Goal: Transaction & Acquisition: Subscribe to service/newsletter

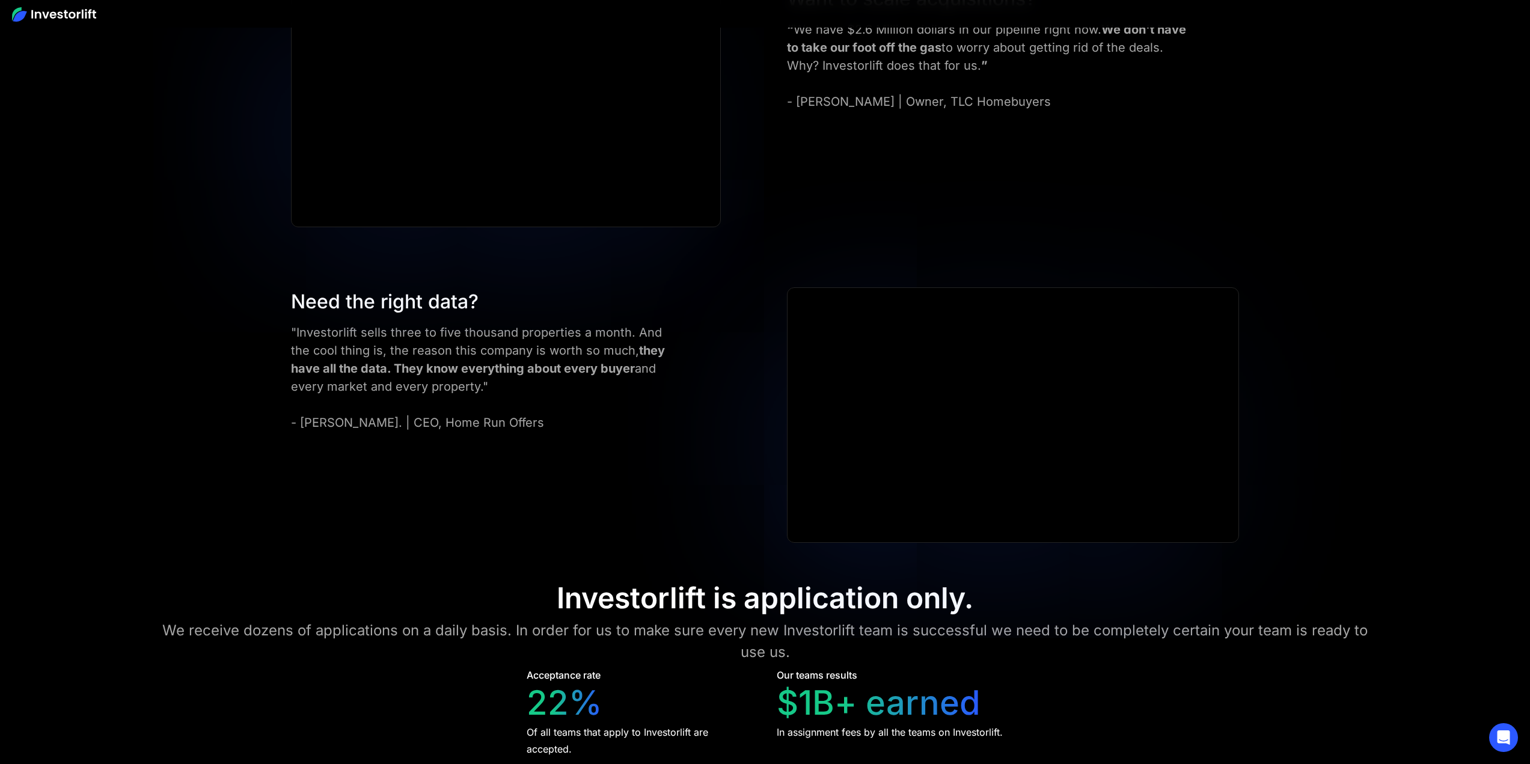
scroll to position [5710, 0]
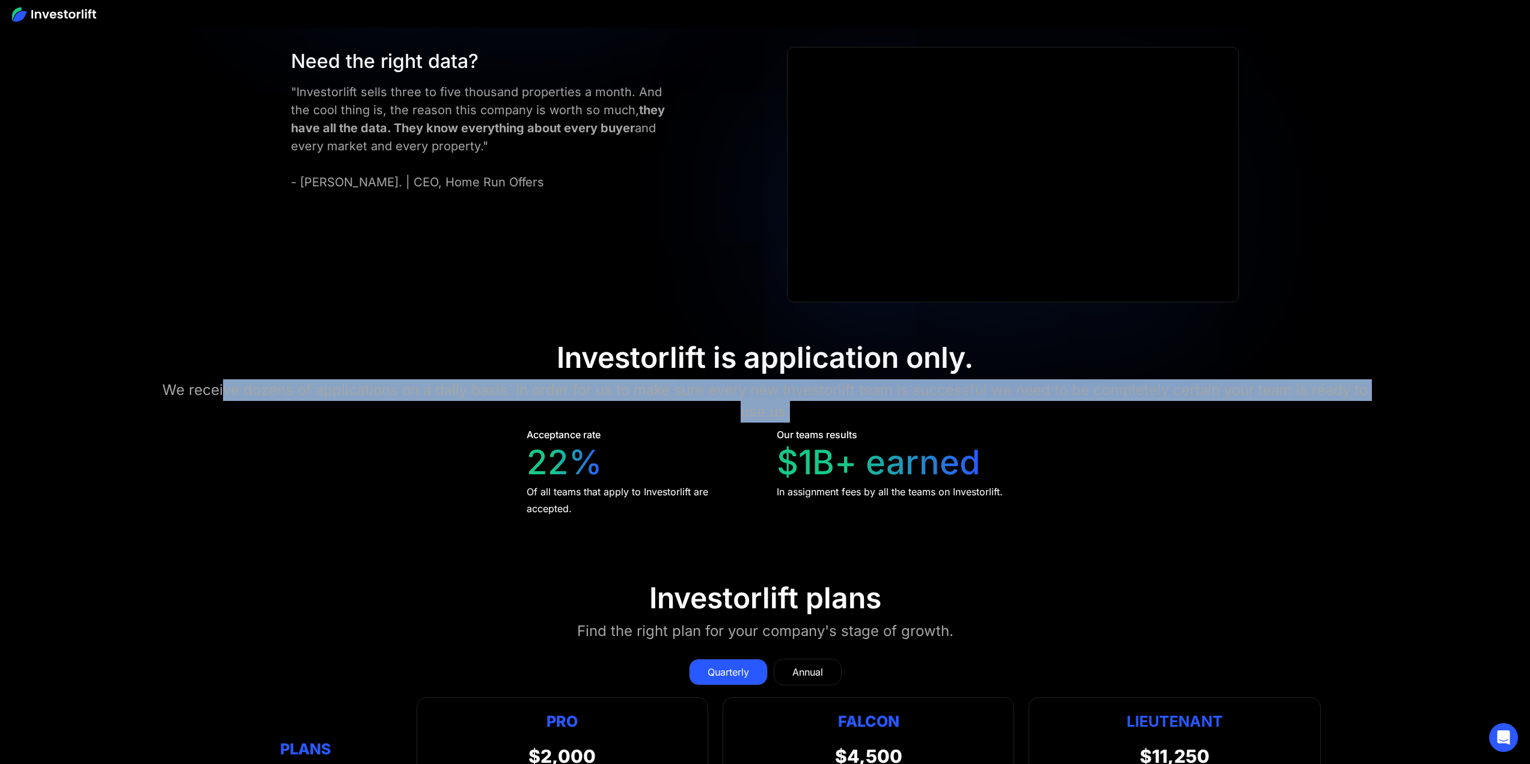
drag, startPoint x: 227, startPoint y: 376, endPoint x: 1109, endPoint y: 406, distance: 882.8
click at [1109, 406] on div "We receive dozens of applications on a daily basis. In order for us to make sur…" at bounding box center [765, 400] width 1224 height 43
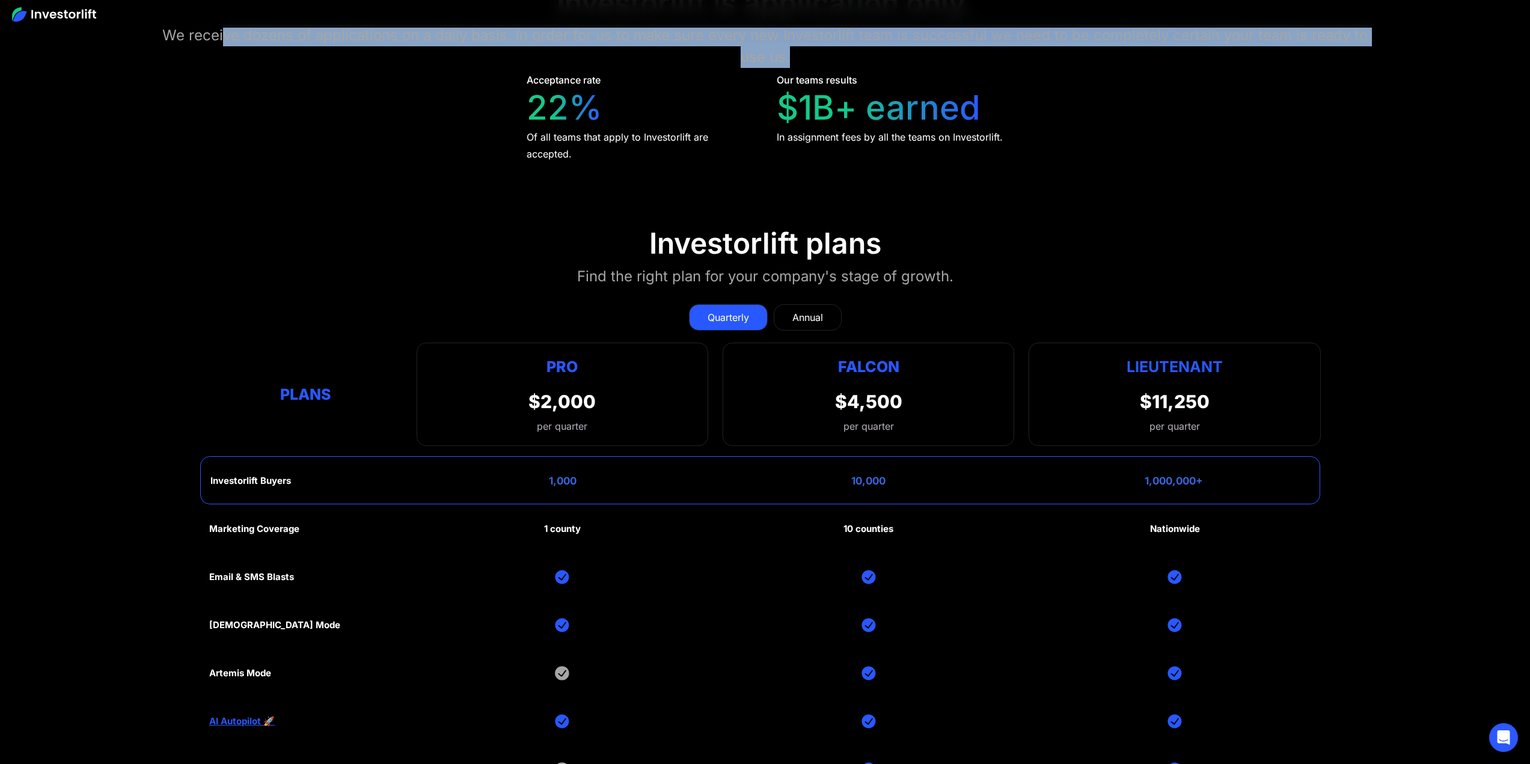
scroll to position [6071, 0]
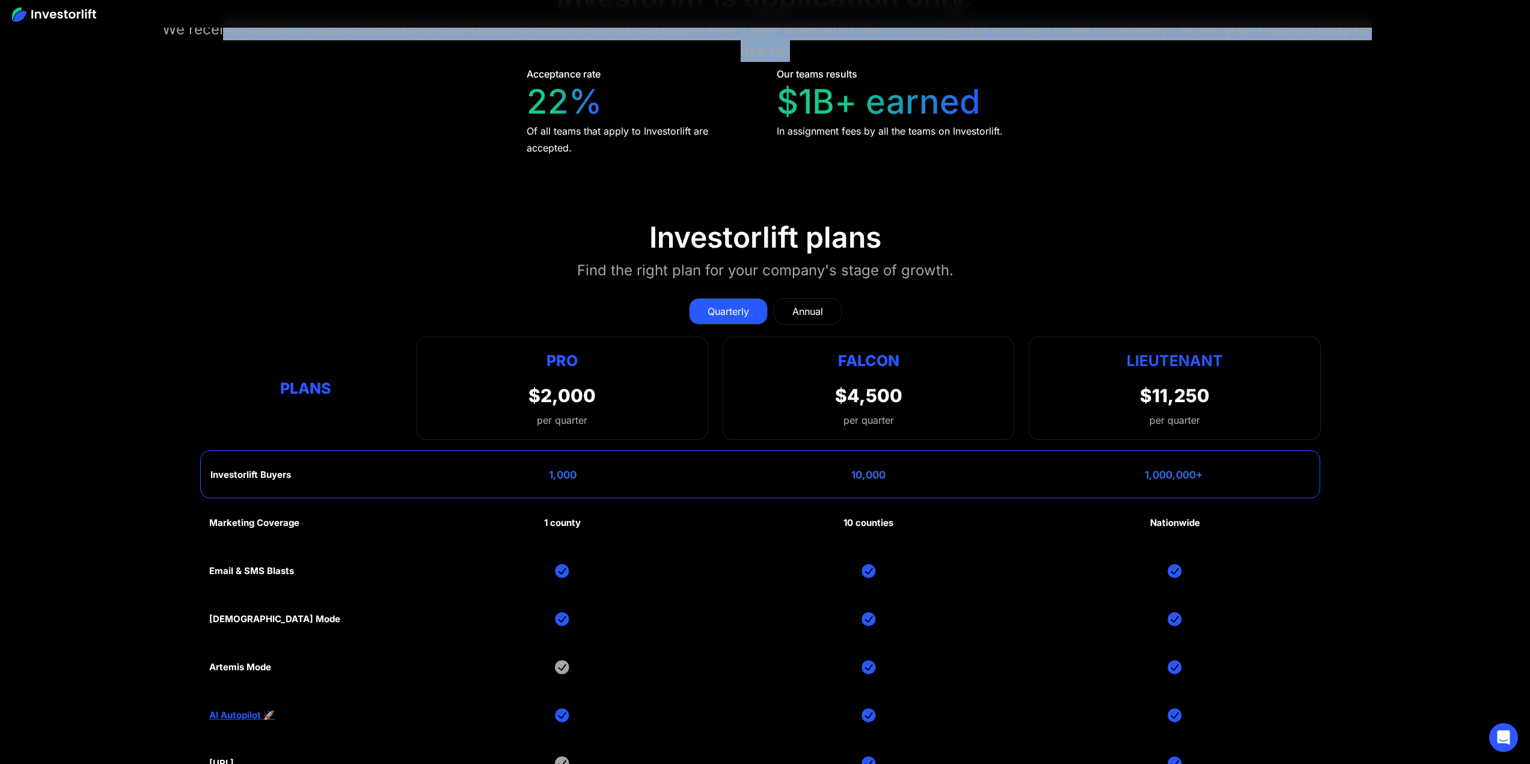
click at [837, 302] on link "Annual" at bounding box center [808, 311] width 68 height 26
click at [735, 304] on div "Quarterly" at bounding box center [727, 311] width 41 height 14
click at [831, 298] on link "Annual" at bounding box center [808, 311] width 68 height 26
click at [721, 304] on div "Quarterly" at bounding box center [727, 311] width 41 height 14
click at [805, 304] on div "Annual" at bounding box center [807, 311] width 31 height 14
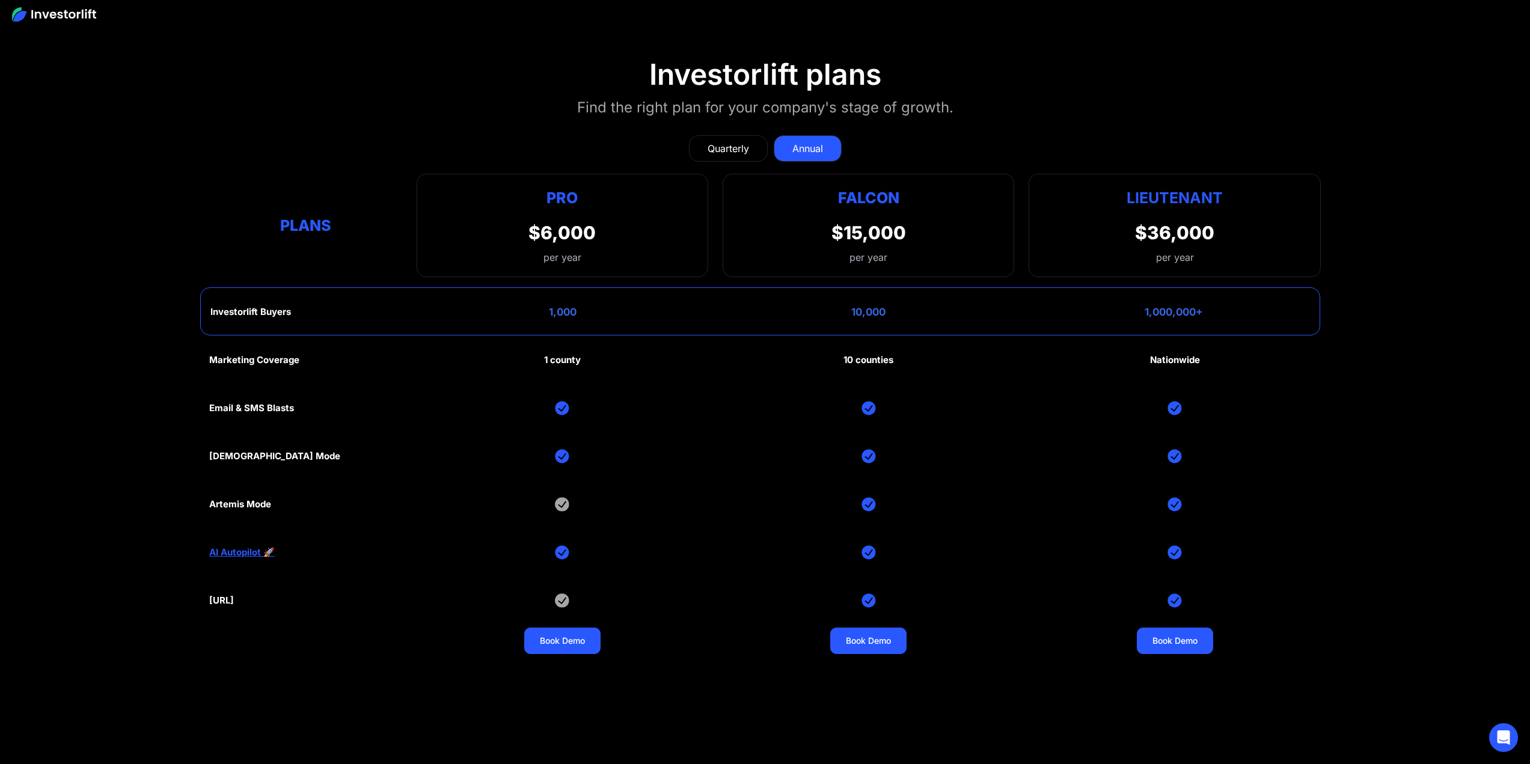
scroll to position [6251, 0]
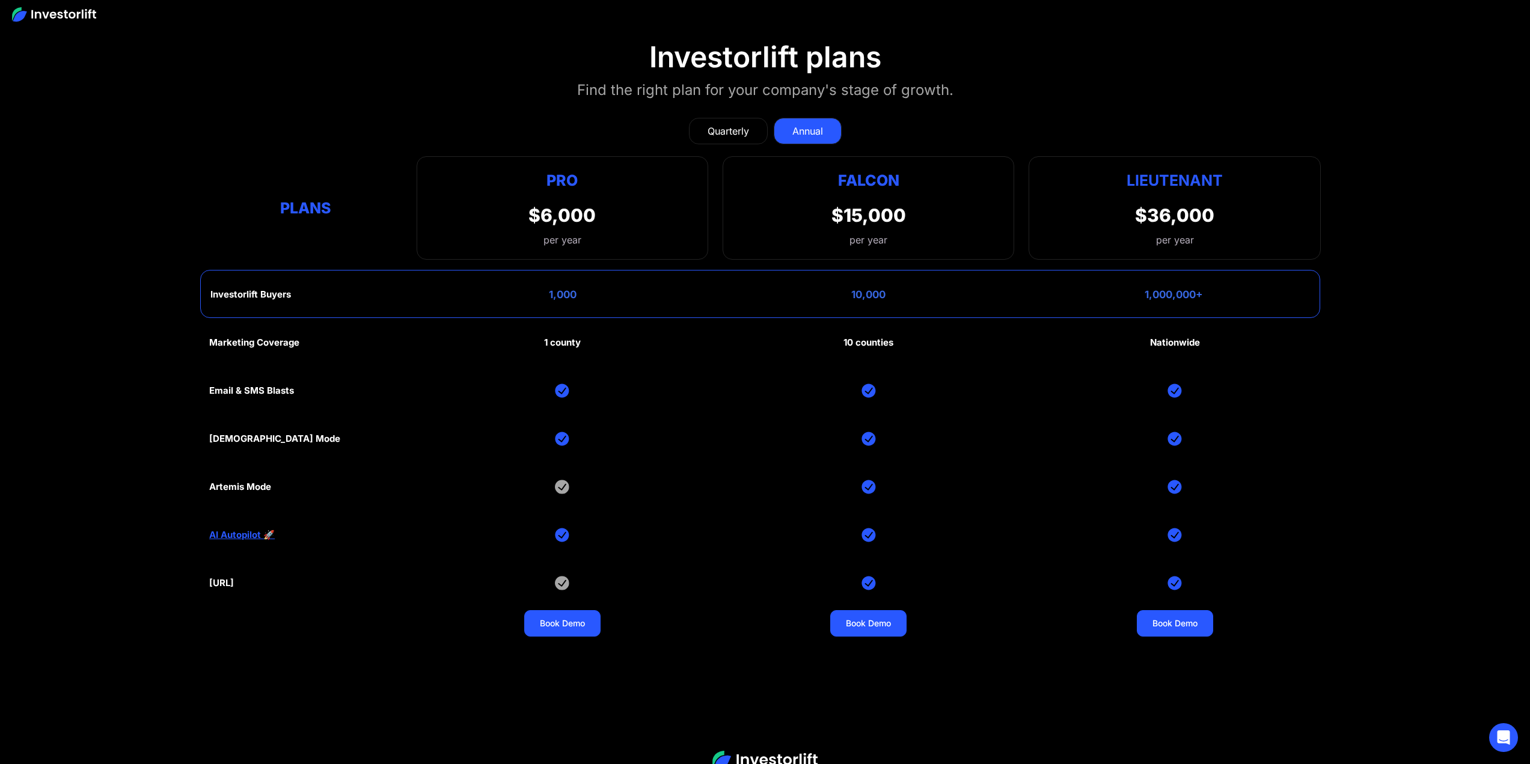
click at [746, 125] on div "Quarterly" at bounding box center [727, 131] width 41 height 14
click at [844, 124] on div "Quarterly Annual" at bounding box center [764, 131] width 1111 height 26
click at [825, 121] on link "Annual" at bounding box center [808, 131] width 68 height 26
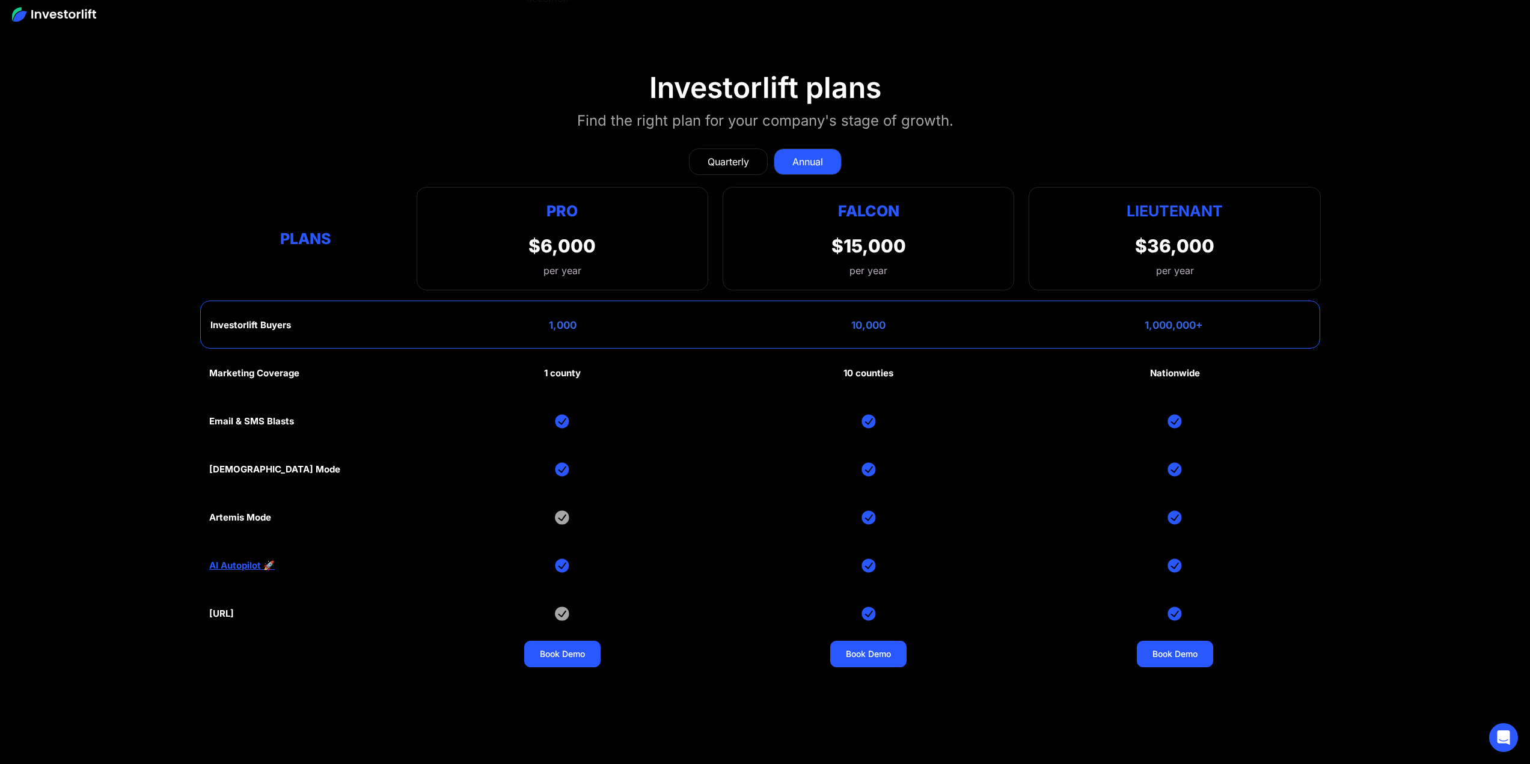
scroll to position [6191, 0]
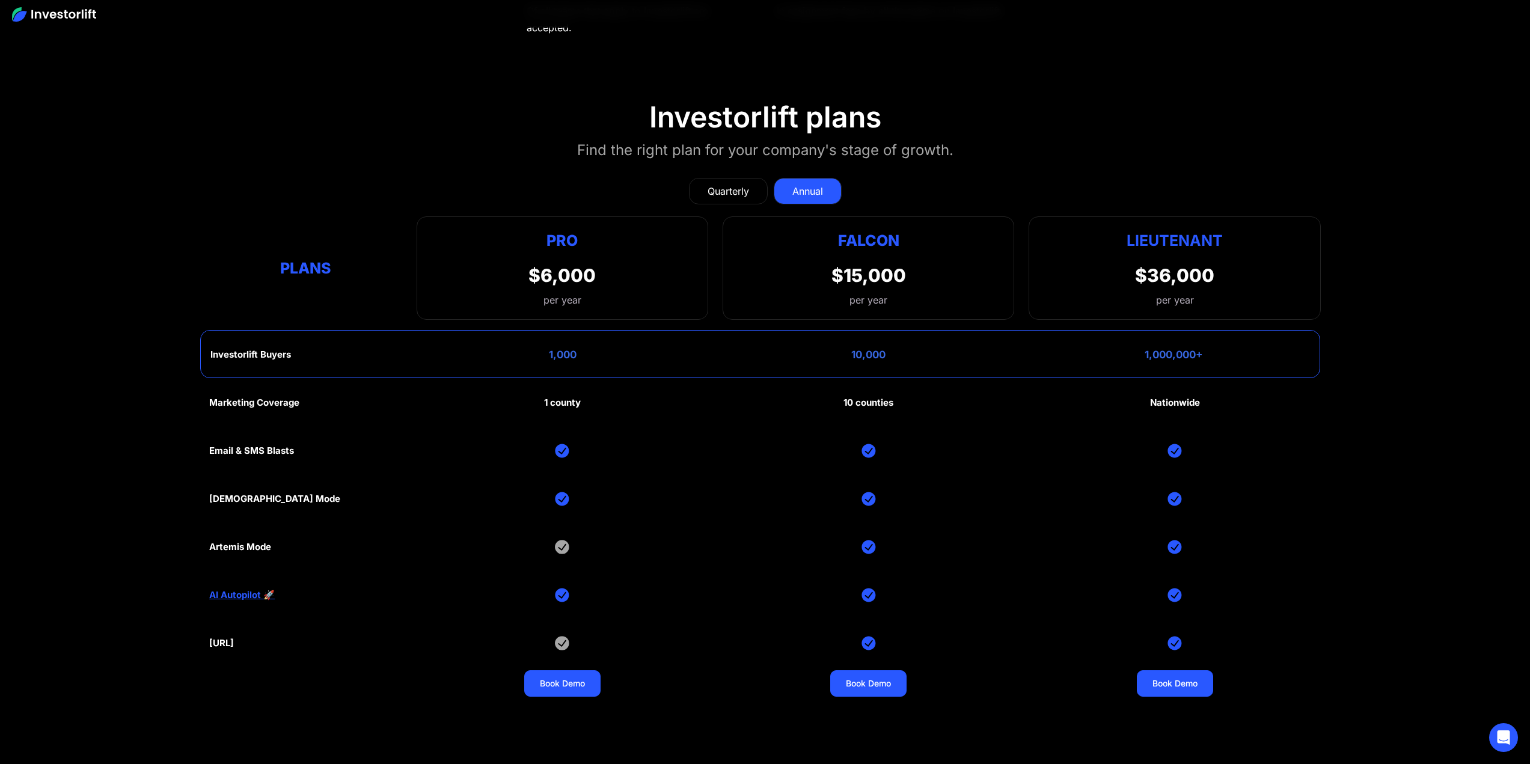
click at [739, 185] on div "Quarterly" at bounding box center [727, 191] width 41 height 14
click at [809, 184] on div "Annual" at bounding box center [807, 191] width 31 height 14
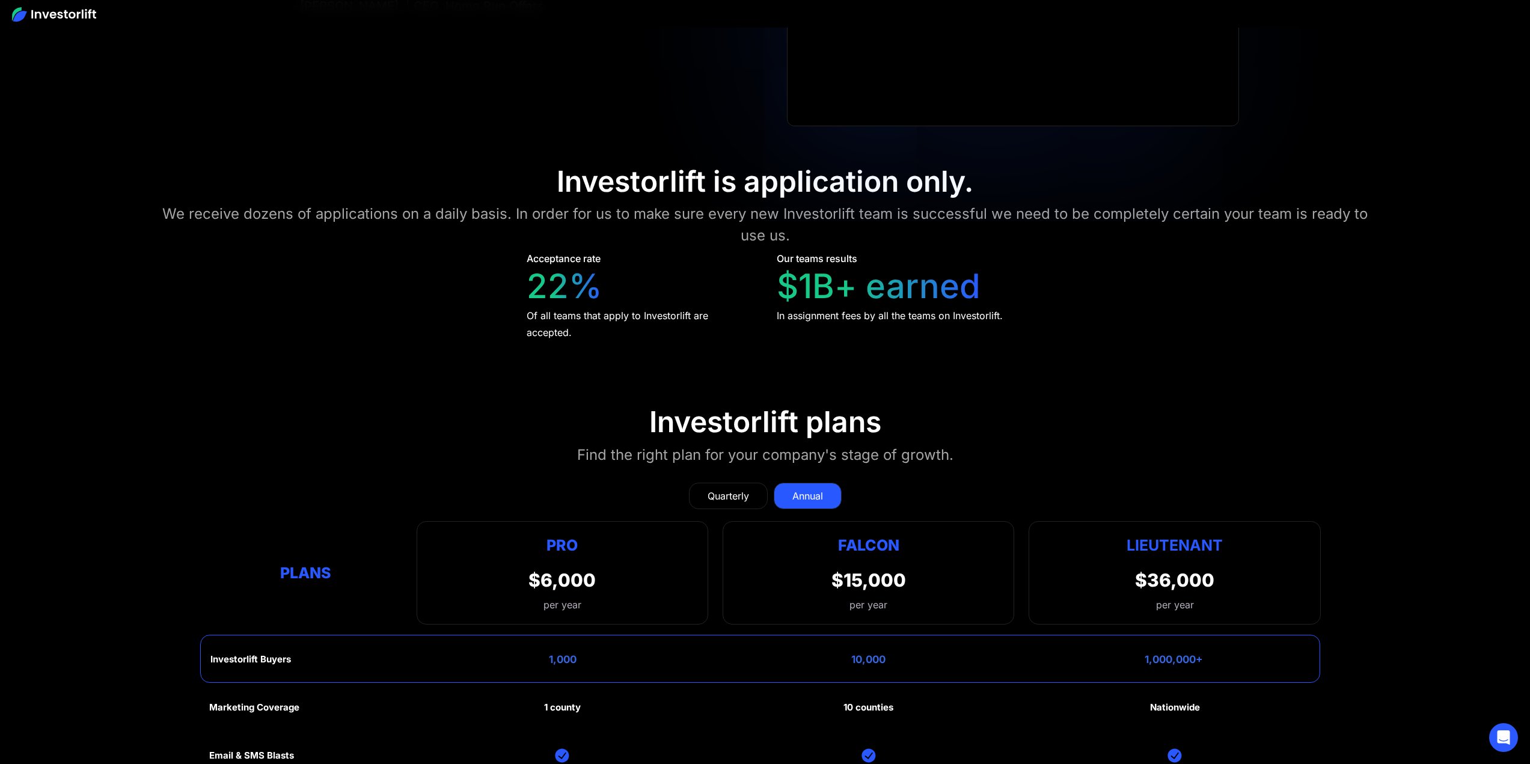
scroll to position [5890, 0]
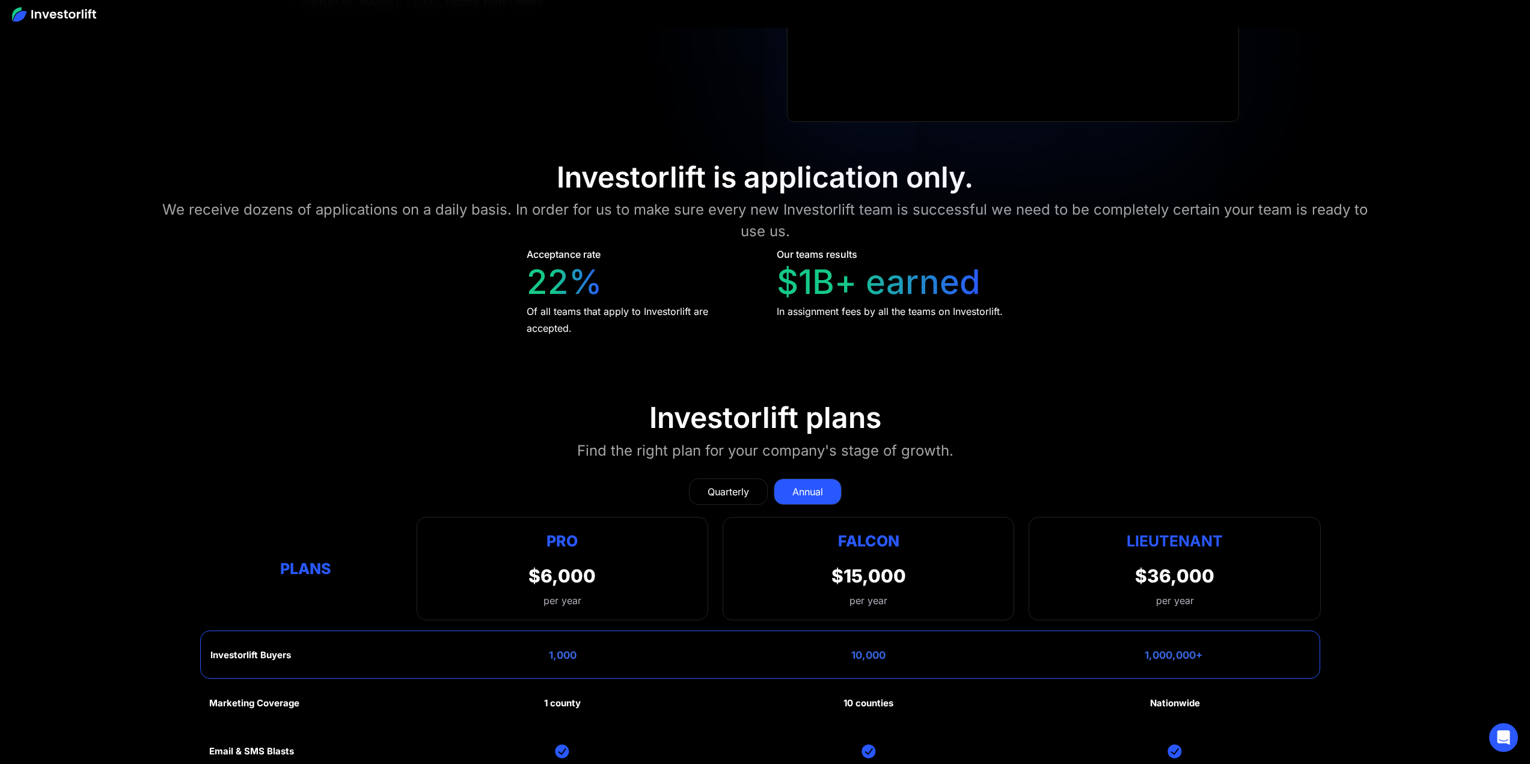
drag, startPoint x: 569, startPoint y: 316, endPoint x: 561, endPoint y: 312, distance: 8.6
click at [566, 314] on div "Of all teams that apply to Investorlift are accepted." at bounding box center [641, 320] width 228 height 34
click at [561, 312] on div "Of all teams that apply to Investorlift are accepted." at bounding box center [641, 320] width 228 height 34
drag, startPoint x: 968, startPoint y: 194, endPoint x: 1231, endPoint y: 195, distance: 263.3
click at [1231, 199] on div "We receive dozens of applications on a daily basis. In order for us to make sur…" at bounding box center [765, 220] width 1224 height 43
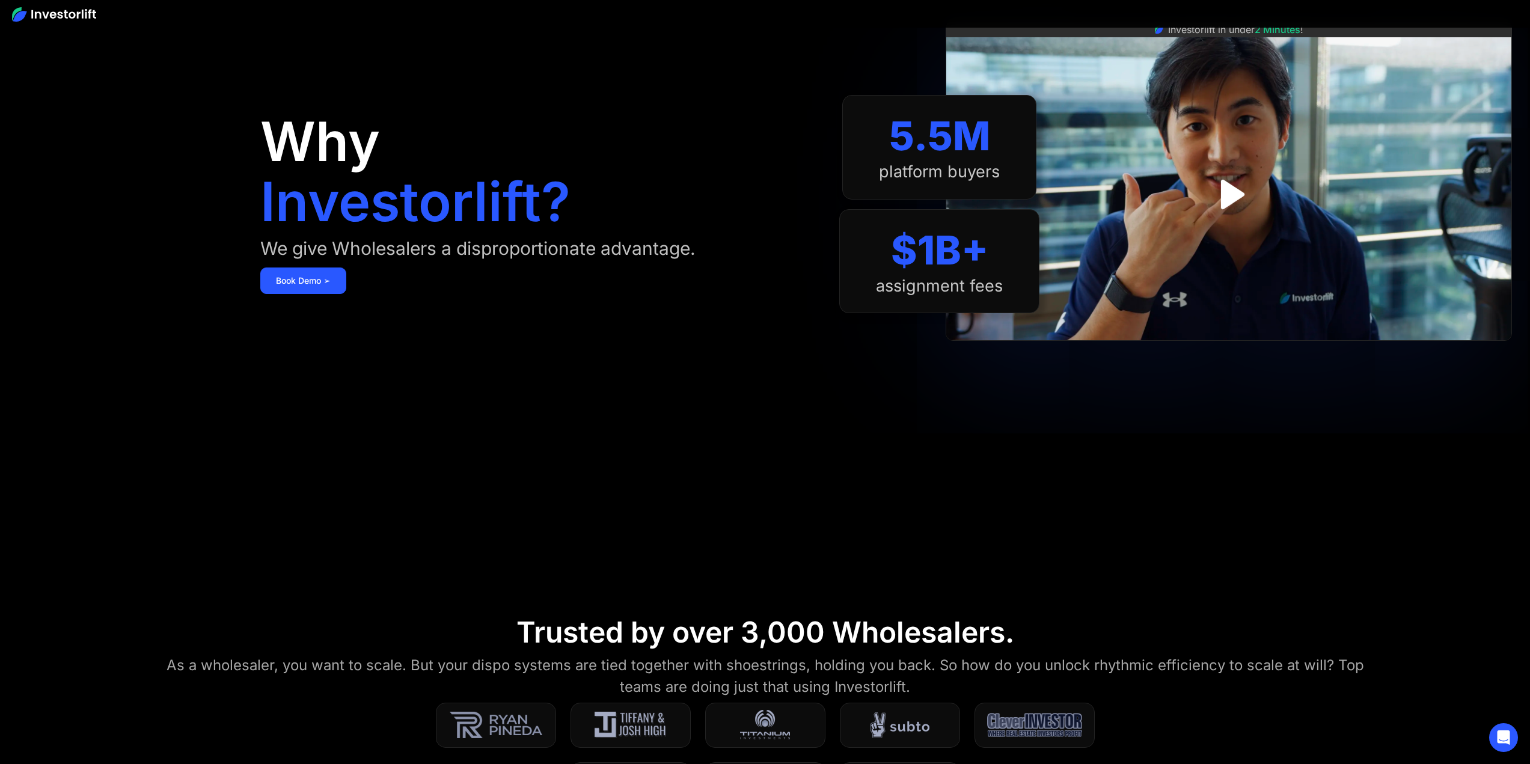
scroll to position [0, 0]
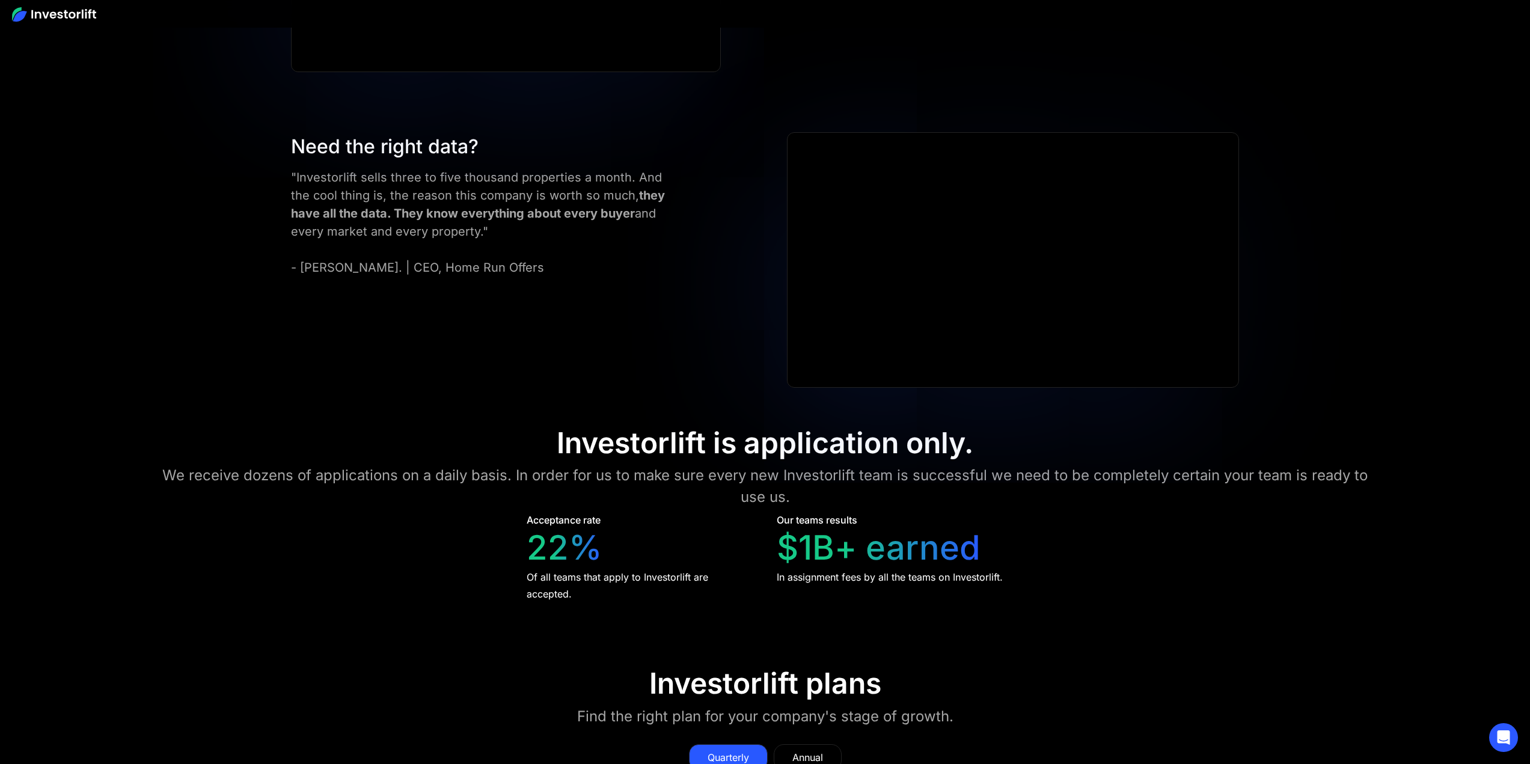
scroll to position [6331, 0]
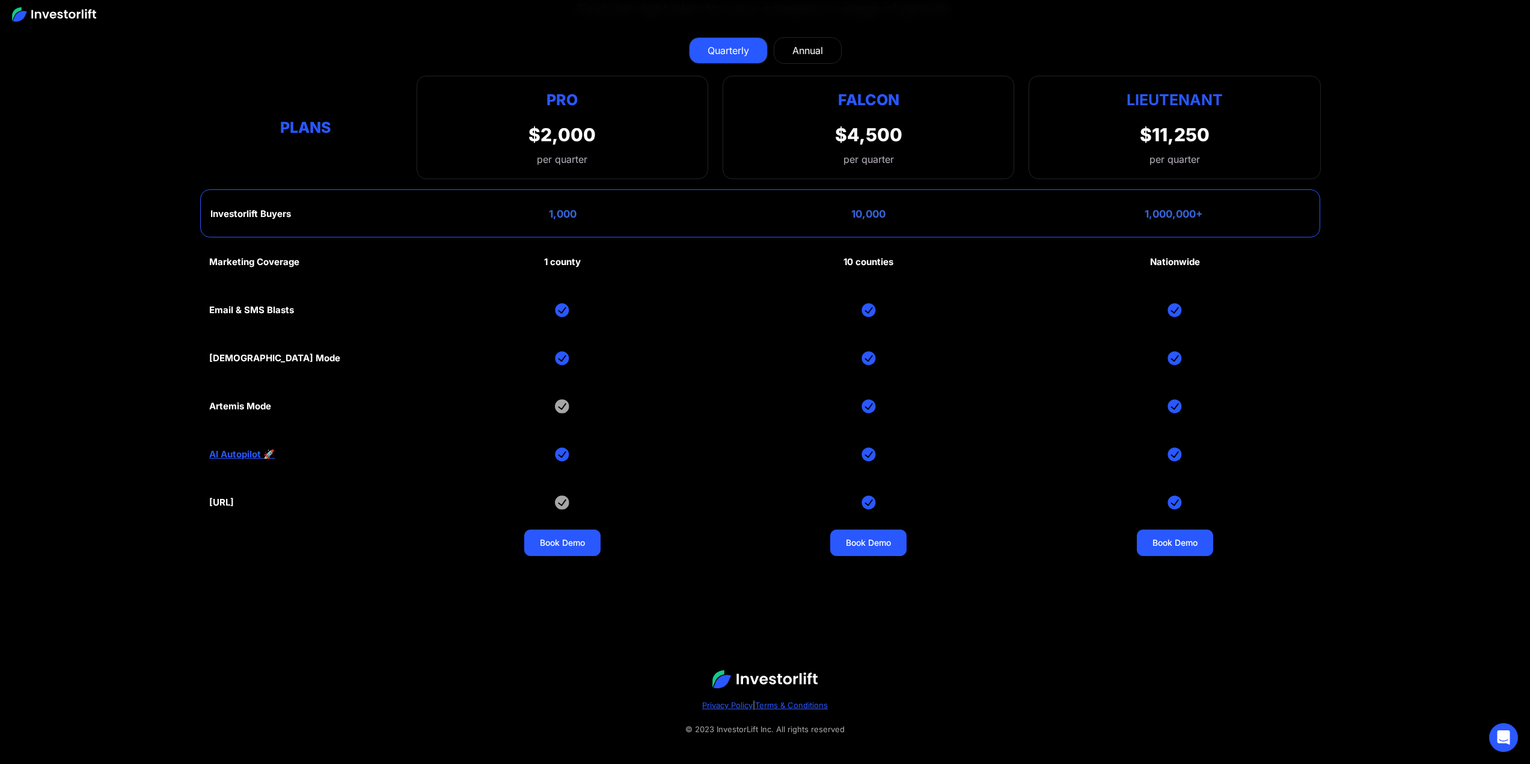
click at [801, 44] on div "Annual" at bounding box center [807, 50] width 31 height 14
drag, startPoint x: 924, startPoint y: 124, endPoint x: 814, endPoint y: 121, distance: 109.4
click at [814, 121] on div "Falcon $15,000 per year" at bounding box center [868, 127] width 292 height 103
click at [859, 189] on div "Investorlift Buyers 1,000 10,000 1,000,000+" at bounding box center [760, 213] width 1120 height 48
